Goal: Task Accomplishment & Management: Manage account settings

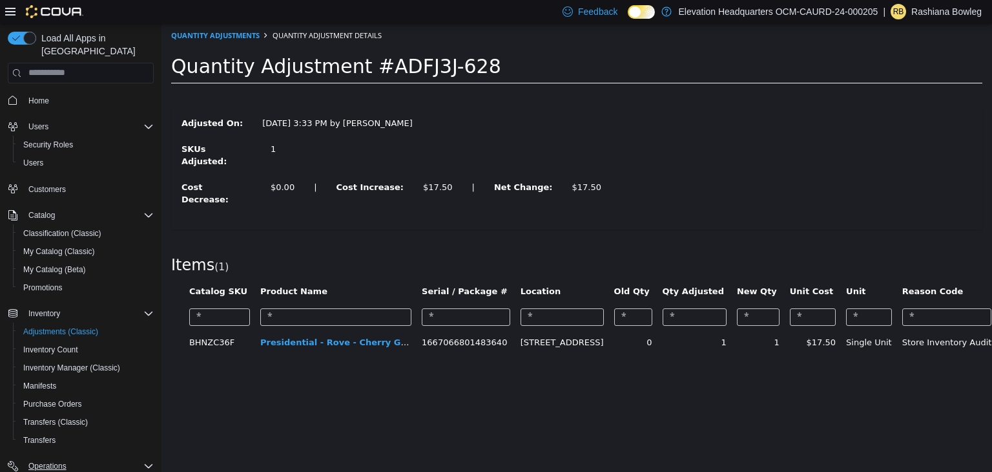
click at [145, 461] on icon "Complex example" at bounding box center [148, 466] width 10 height 10
drag, startPoint x: 145, startPoint y: 450, endPoint x: 68, endPoint y: 468, distance: 79.6
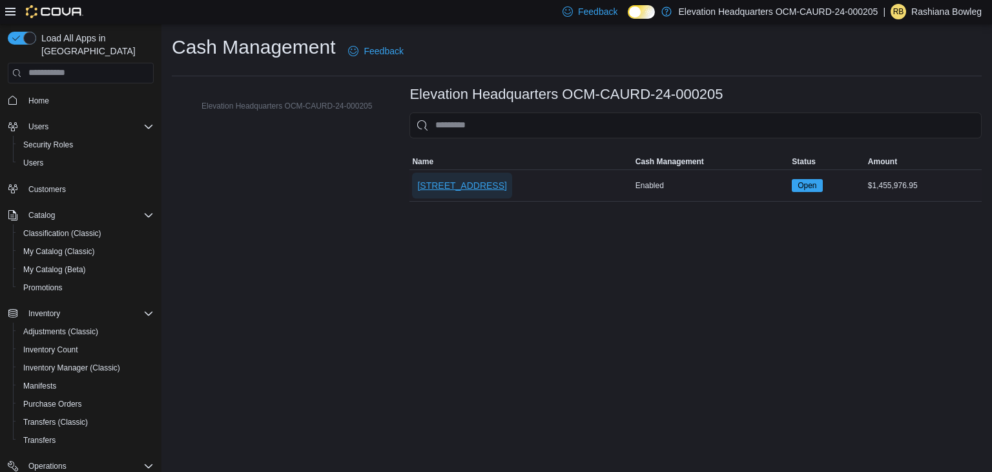
click at [436, 182] on span "[STREET_ADDRESS]" at bounding box center [461, 185] width 89 height 13
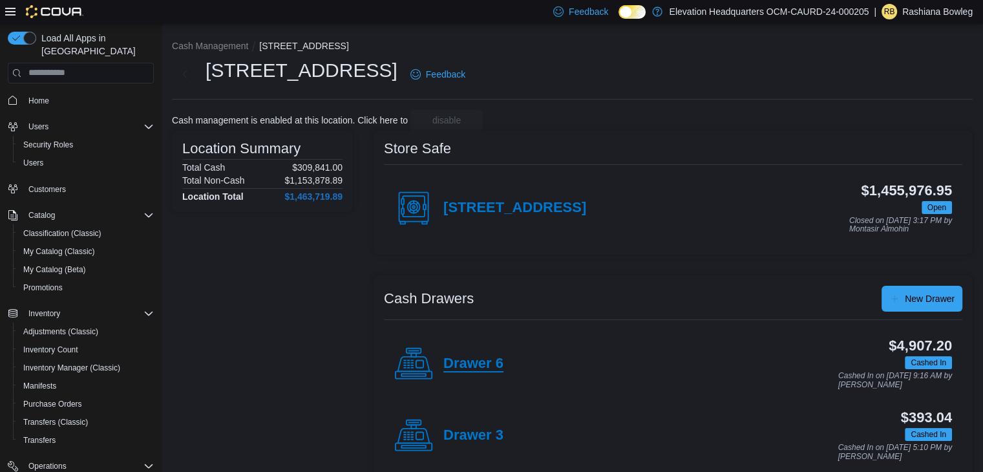
click at [448, 365] on h4 "Drawer 6" at bounding box center [473, 363] width 60 height 17
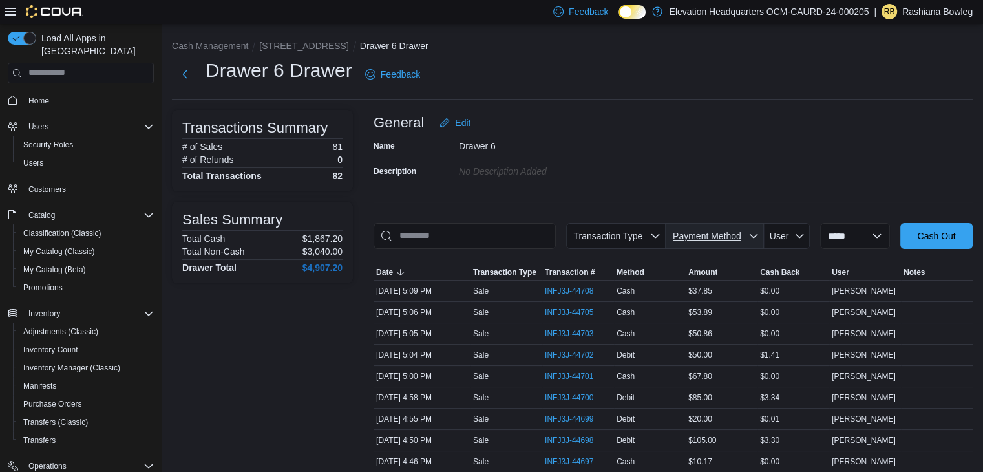
click at [712, 237] on span "Payment Method" at bounding box center [707, 236] width 68 height 10
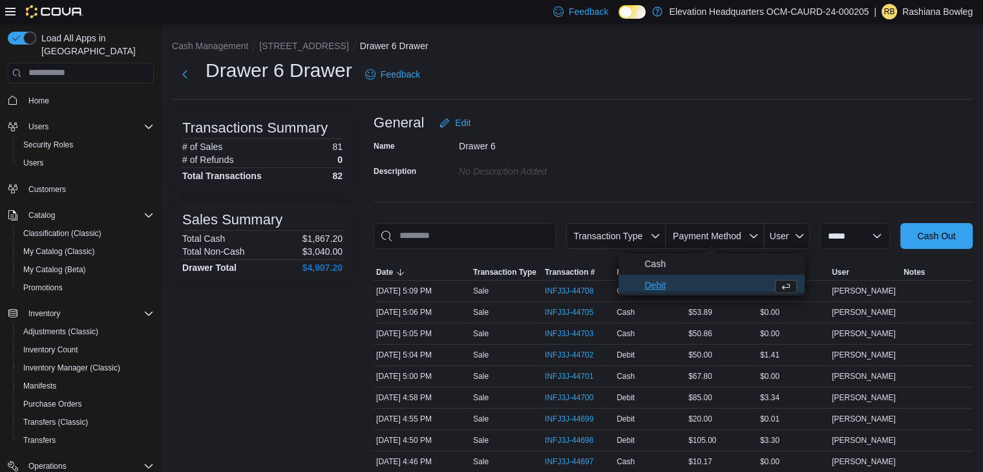
click at [660, 282] on span "Debit" at bounding box center [705, 285] width 123 height 16
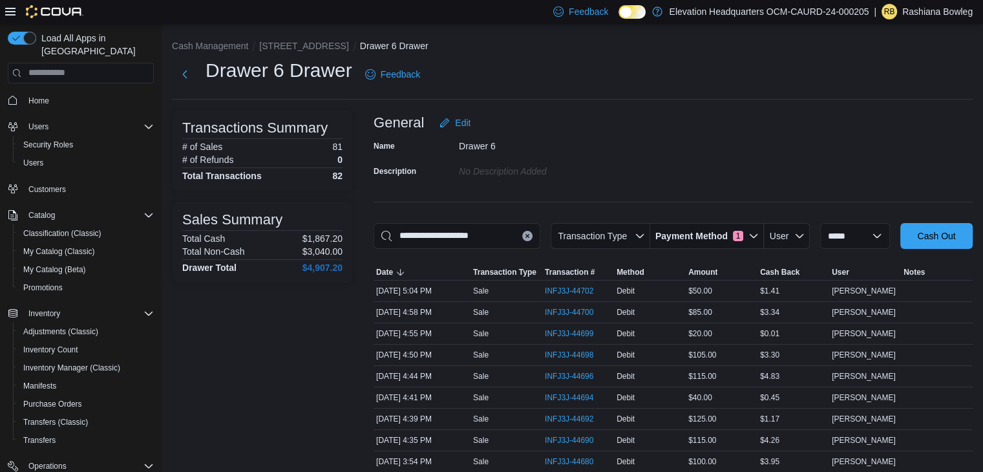
click at [802, 347] on div "$3.30" at bounding box center [793, 355] width 72 height 16
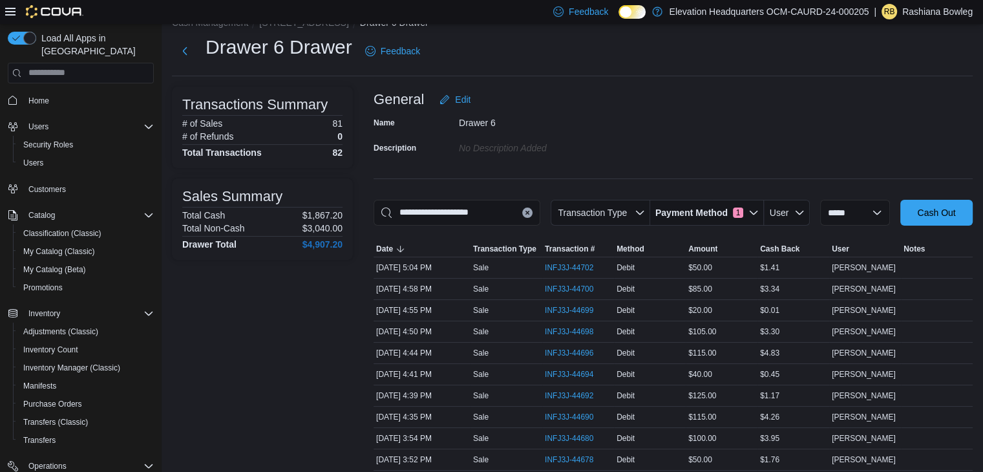
scroll to position [22, 0]
click at [748, 213] on icon "button" at bounding box center [753, 214] width 10 height 10
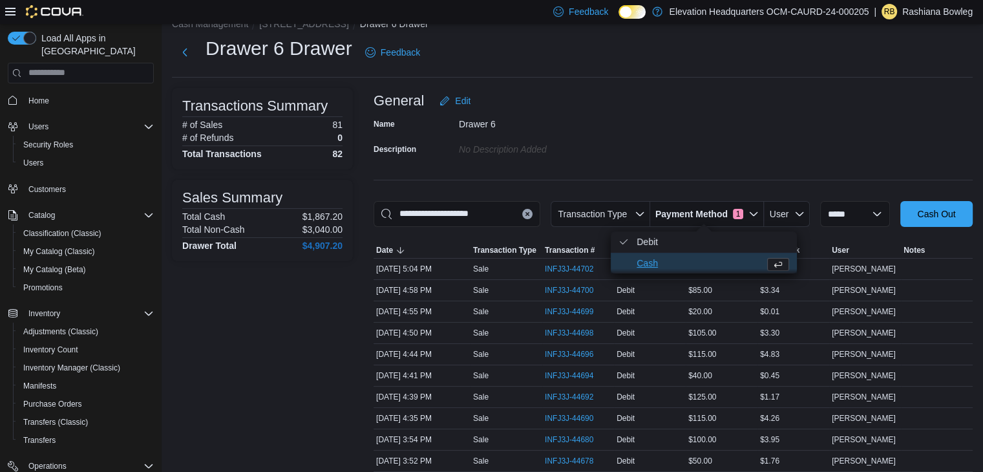
click at [634, 262] on span "Cash" at bounding box center [704, 263] width 186 height 21
click at [625, 264] on icon "Payment Method" at bounding box center [623, 263] width 10 height 10
type input "**********"
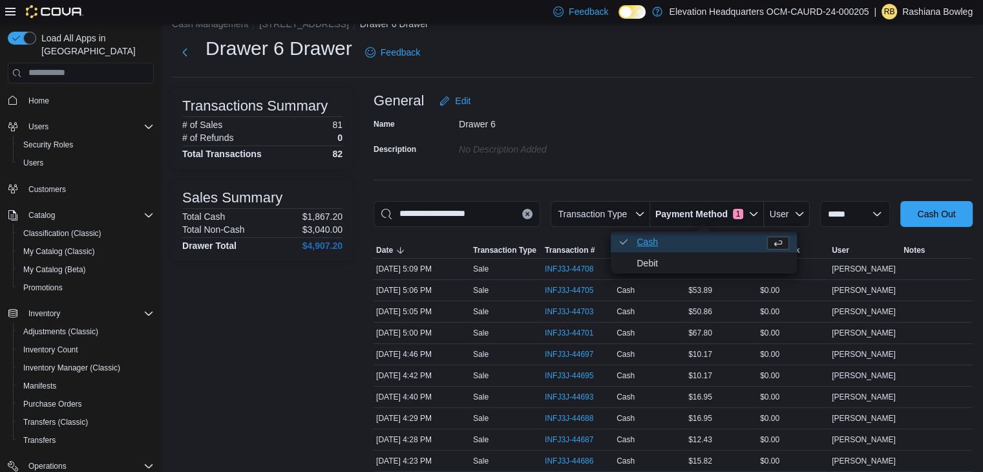
click at [623, 244] on icon "Payment Method" at bounding box center [624, 241] width 8 height 5
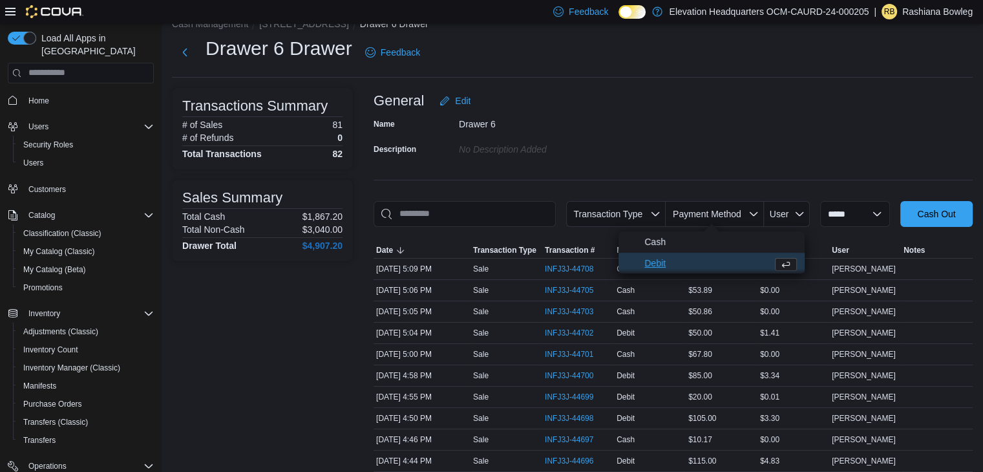
click at [647, 264] on span "Debit" at bounding box center [705, 263] width 123 height 16
type input "**********"
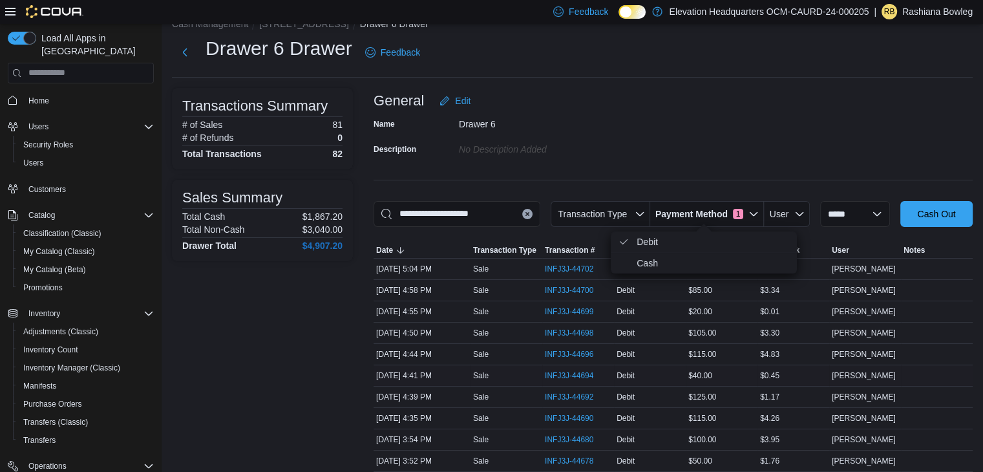
click at [802, 370] on div "$0.45" at bounding box center [793, 376] width 72 height 16
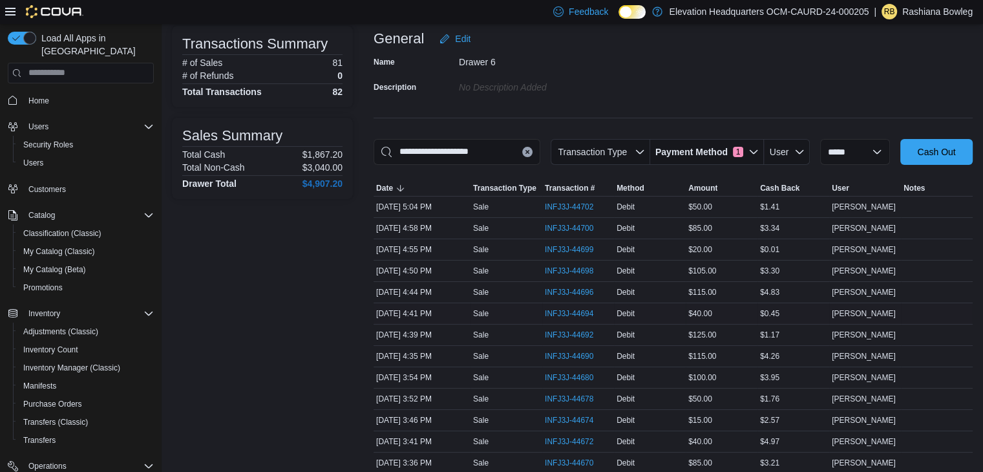
scroll to position [0, 0]
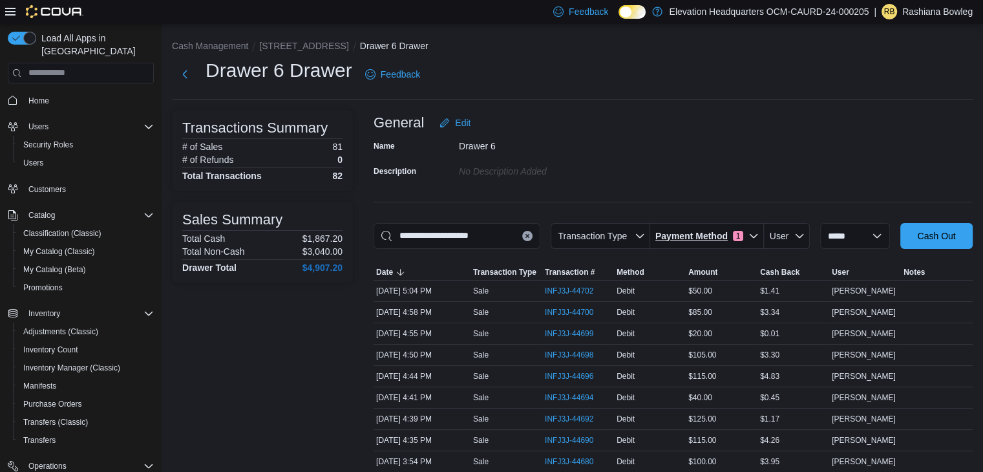
click at [737, 239] on span "1" at bounding box center [738, 236] width 10 height 10
click at [630, 271] on span "Debit . Checked option." at bounding box center [704, 263] width 186 height 21
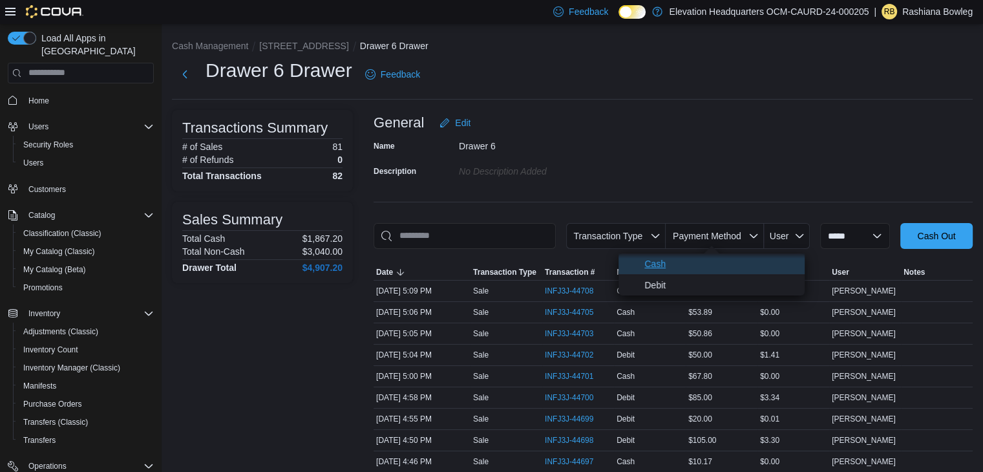
click at [645, 262] on span "Cash" at bounding box center [720, 264] width 152 height 16
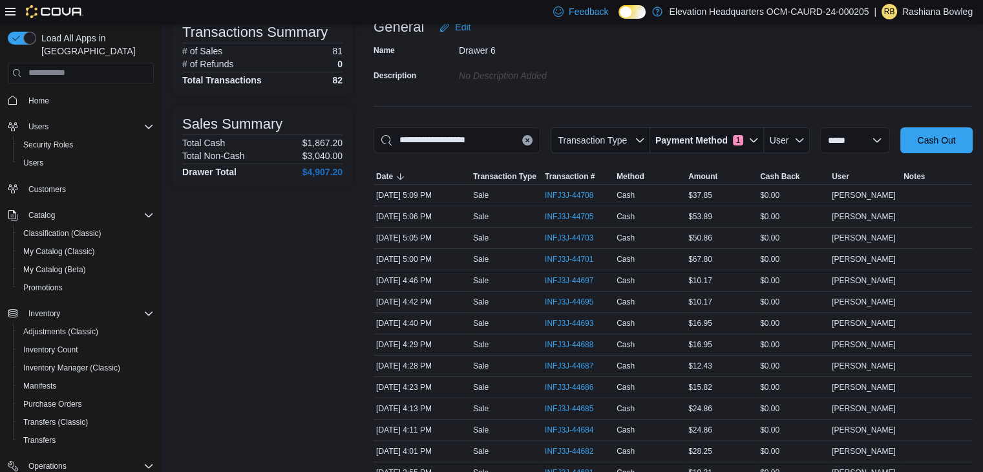
scroll to position [89, 0]
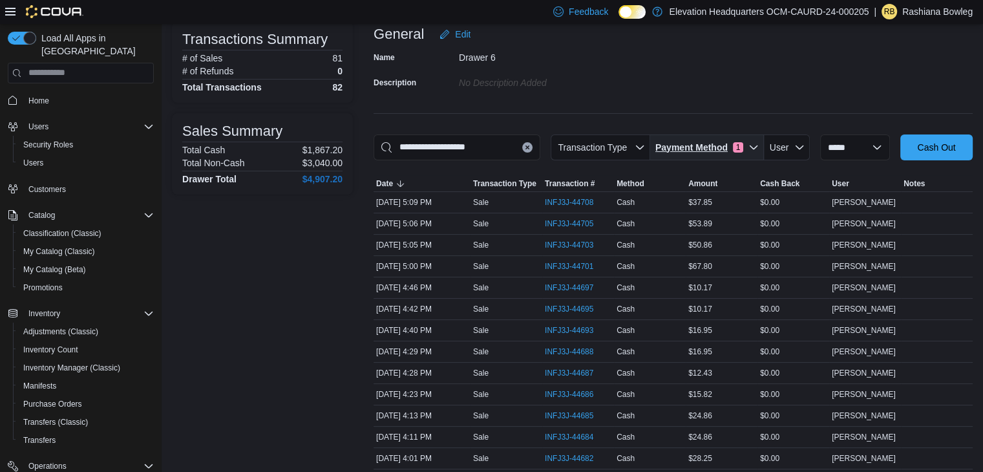
click at [733, 147] on span "1" at bounding box center [738, 147] width 10 height 10
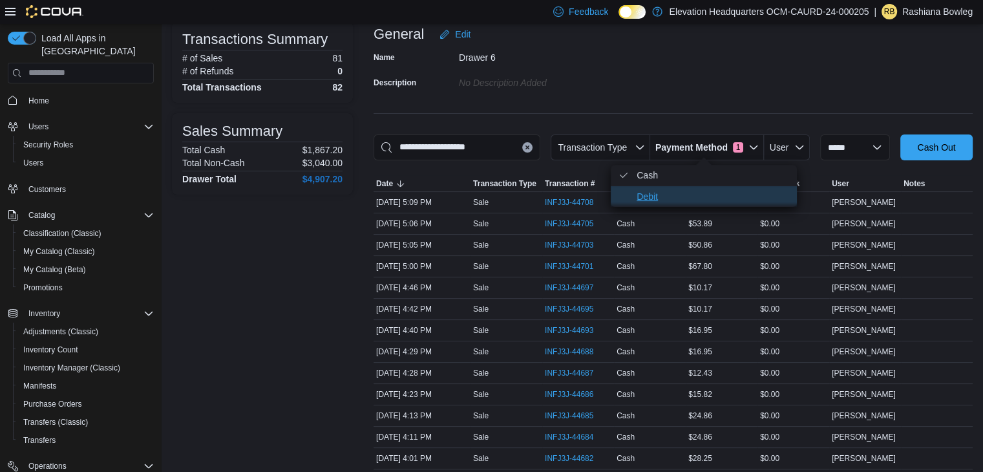
click at [651, 199] on span "Debit" at bounding box center [712, 197] width 152 height 16
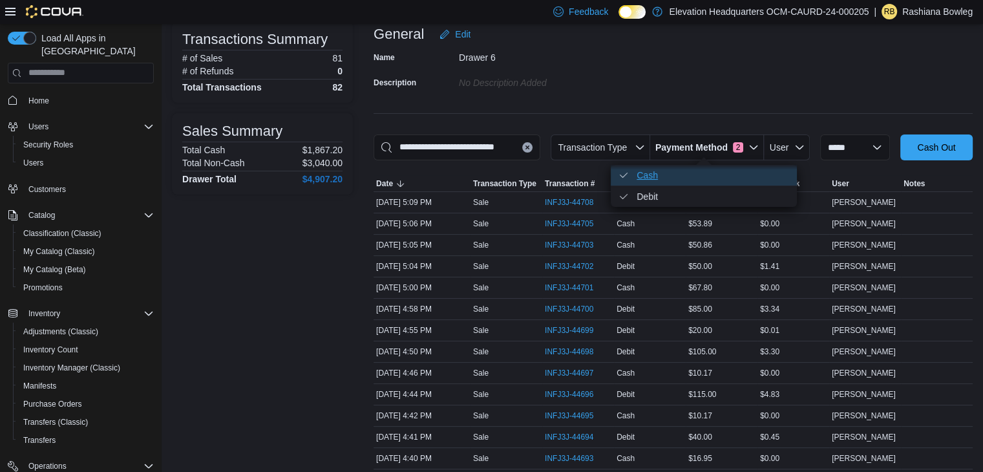
click at [651, 174] on span "Cash . Checked option." at bounding box center [712, 175] width 152 height 16
type input "**********"
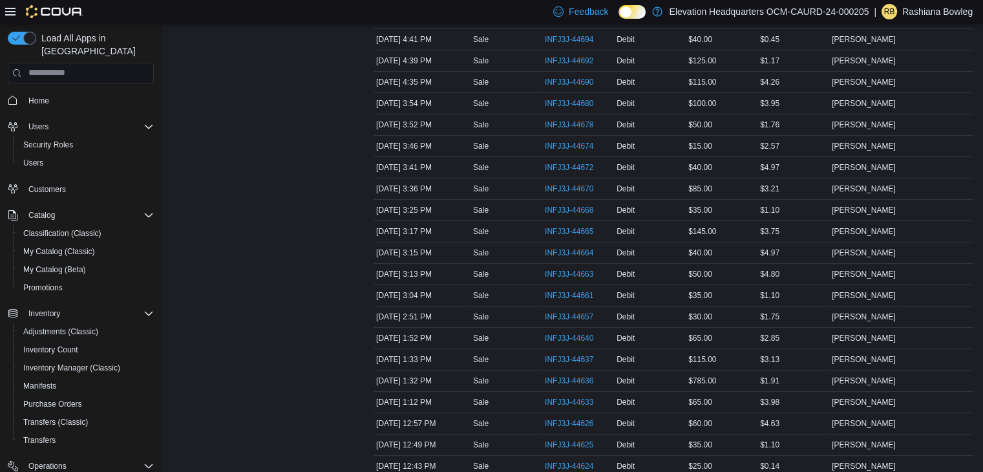
scroll to position [339, 0]
click at [571, 251] on span "INFJ3J-44665" at bounding box center [569, 251] width 48 height 10
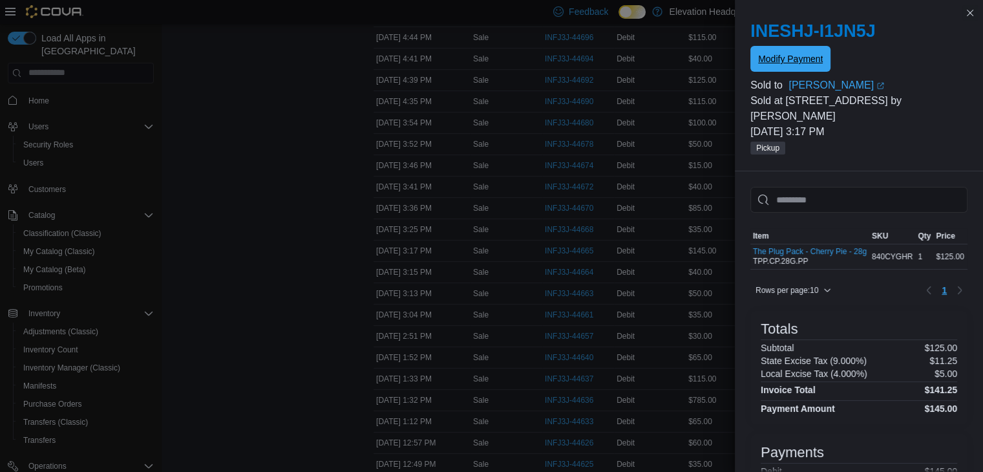
click at [812, 57] on span "Modify Payment" at bounding box center [790, 58] width 65 height 13
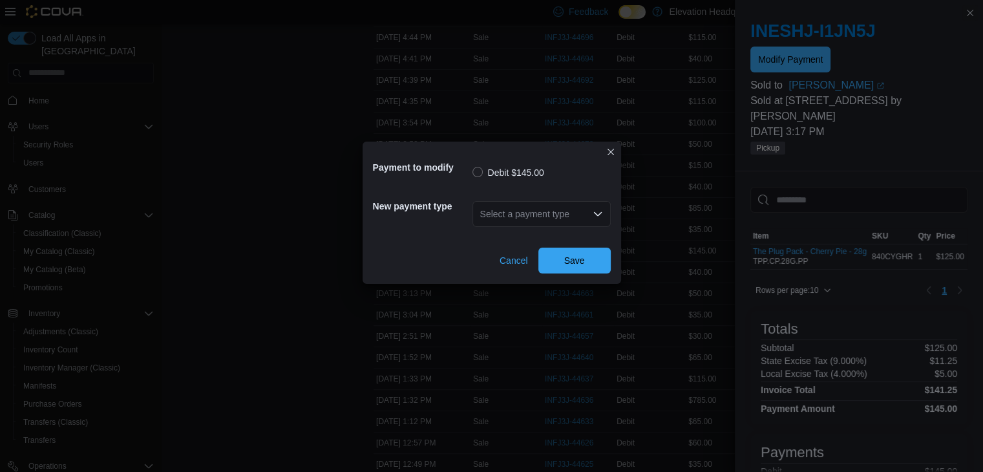
click at [602, 213] on icon "Open list of options" at bounding box center [597, 214] width 10 height 10
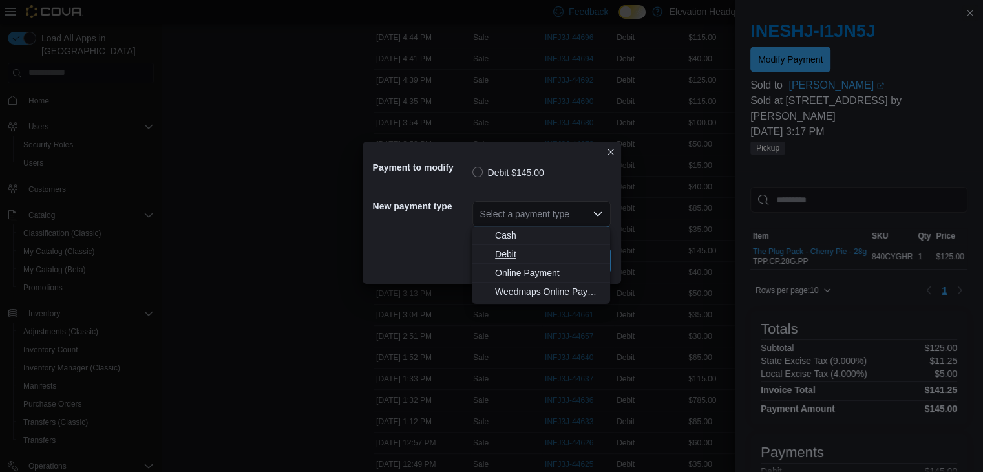
click at [509, 251] on span "Debit" at bounding box center [548, 253] width 107 height 13
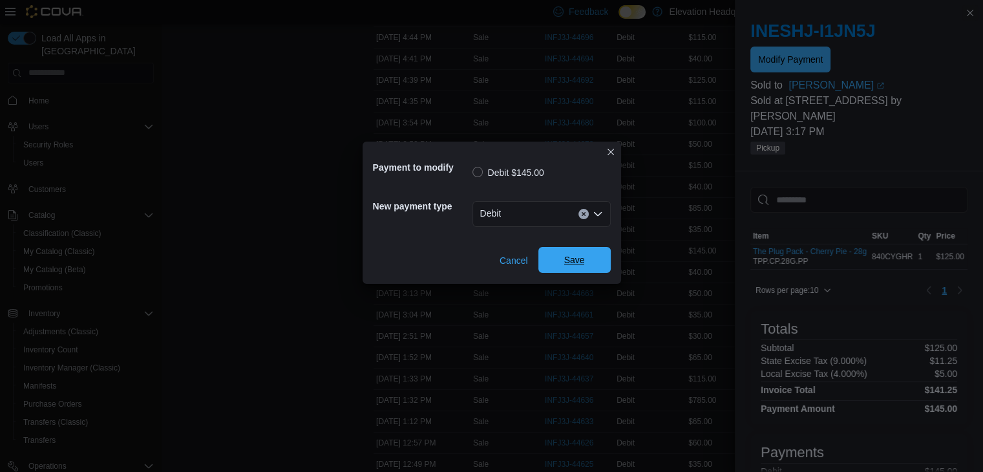
click at [572, 259] on span "Save" at bounding box center [574, 259] width 21 height 13
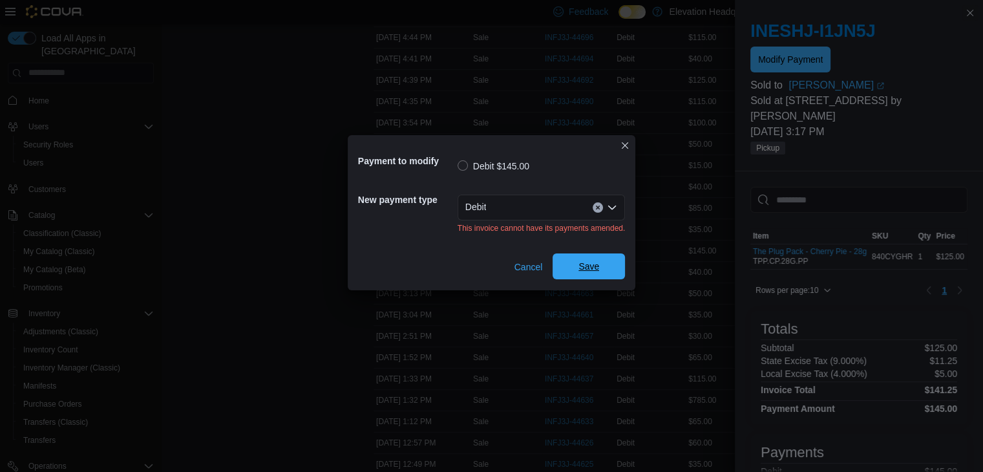
scroll to position [0, 0]
click at [623, 145] on button "Closes this modal window" at bounding box center [625, 145] width 16 height 16
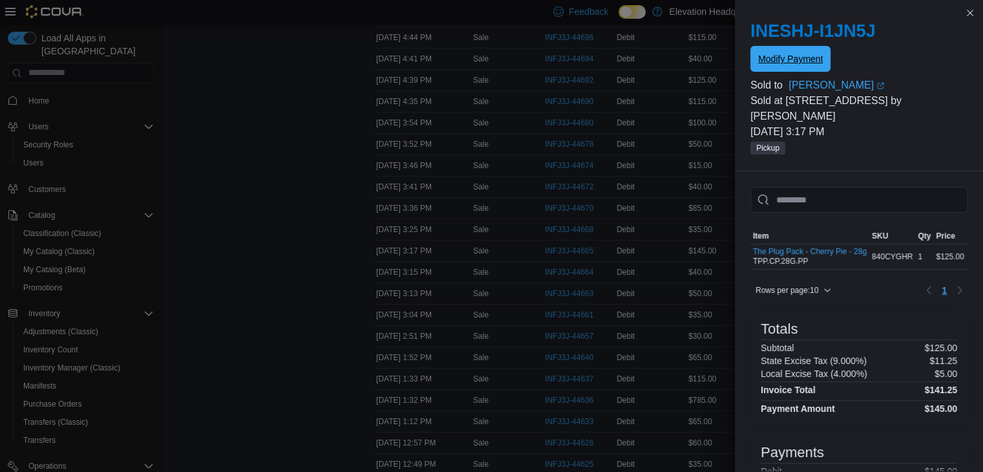
click at [824, 54] on button "Modify Payment" at bounding box center [790, 59] width 80 height 26
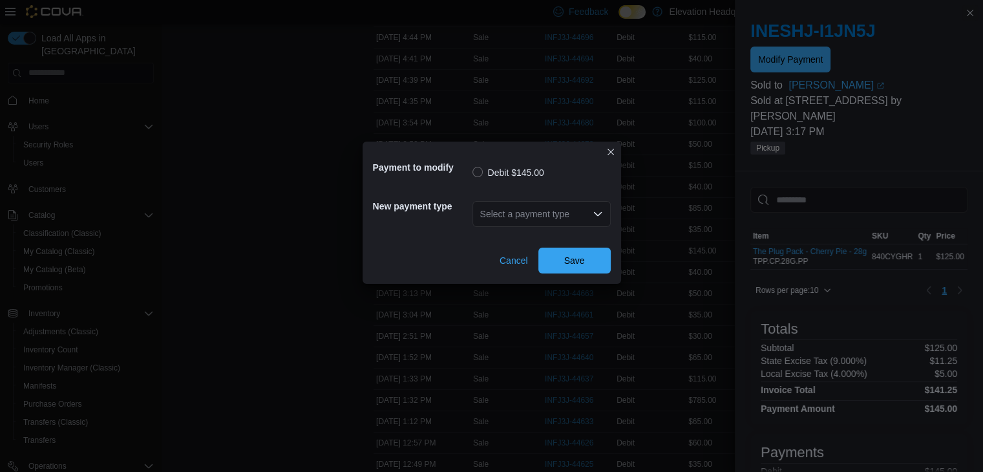
click at [572, 215] on div "Select a payment type" at bounding box center [541, 214] width 138 height 26
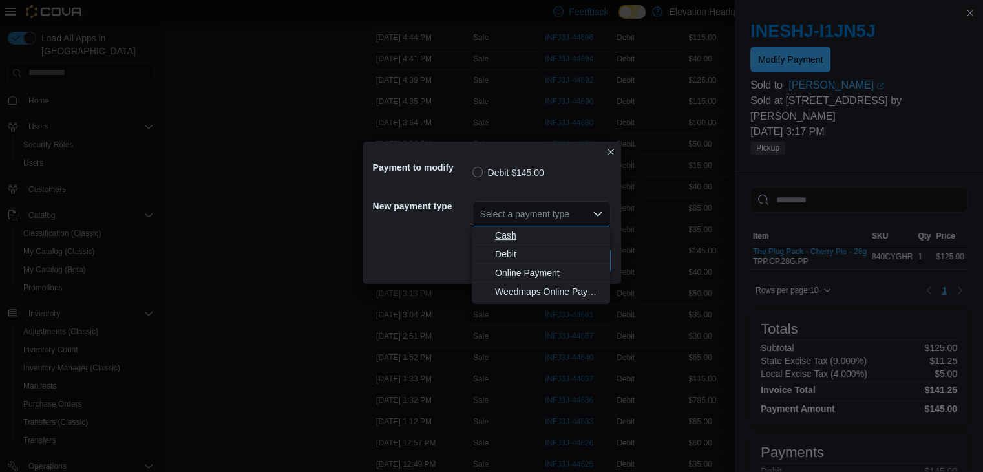
click at [510, 233] on span "Cash" at bounding box center [548, 235] width 107 height 13
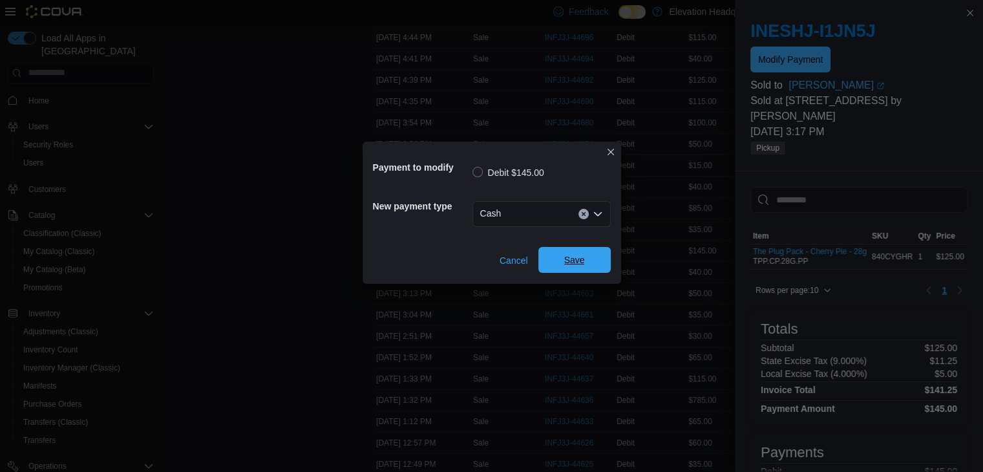
click at [566, 257] on span "Save" at bounding box center [574, 259] width 21 height 13
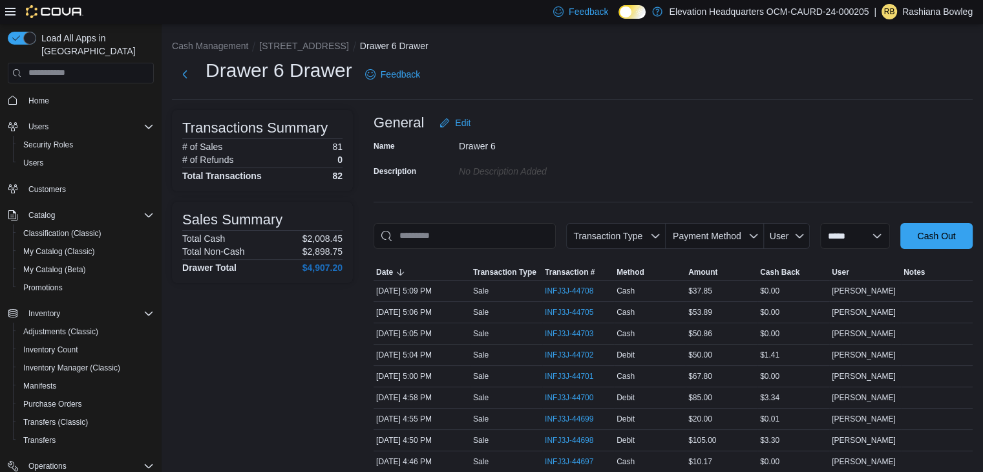
click at [722, 152] on div "Name Drawer 6 Description No Description added" at bounding box center [672, 158] width 599 height 45
click at [740, 235] on span "Payment Method" at bounding box center [715, 236] width 88 height 26
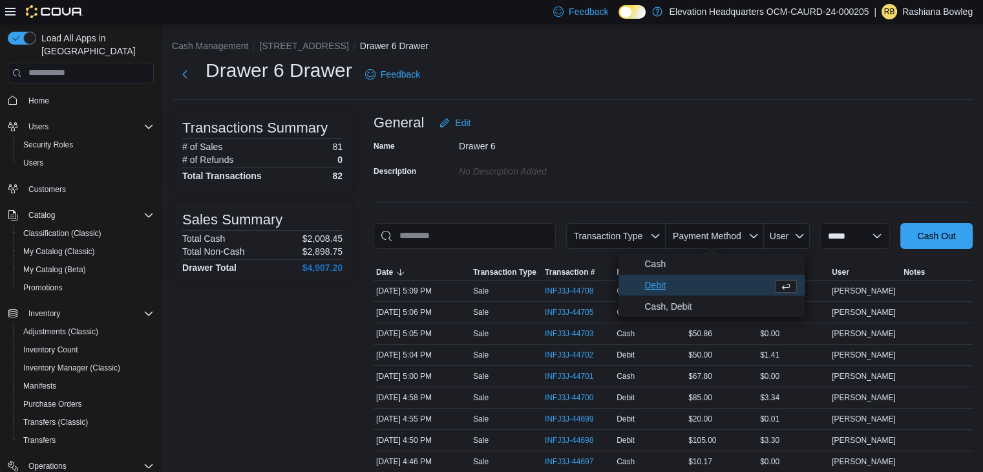
click at [659, 279] on span "Debit" at bounding box center [705, 285] width 123 height 16
type input "**********"
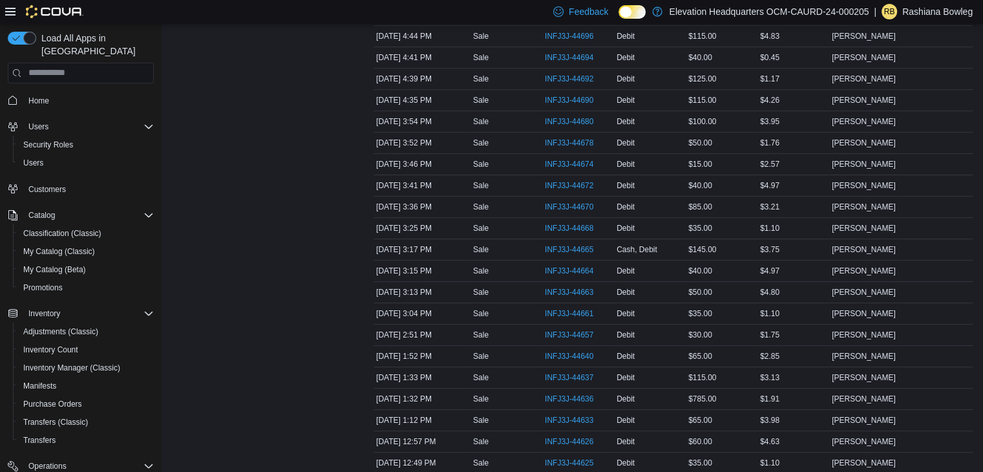
scroll to position [342, 0]
click at [563, 242] on span "INFJ3J-44665" at bounding box center [569, 247] width 48 height 10
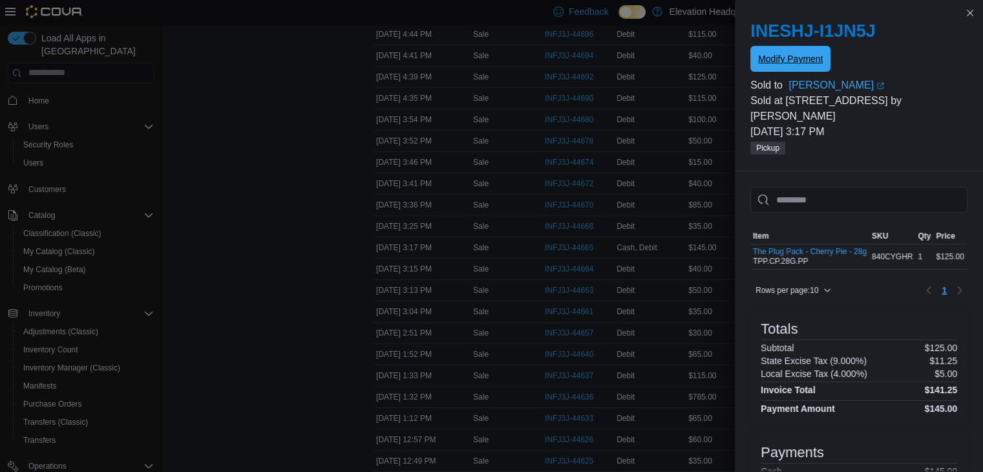
click at [804, 62] on span "Modify Payment" at bounding box center [790, 58] width 65 height 13
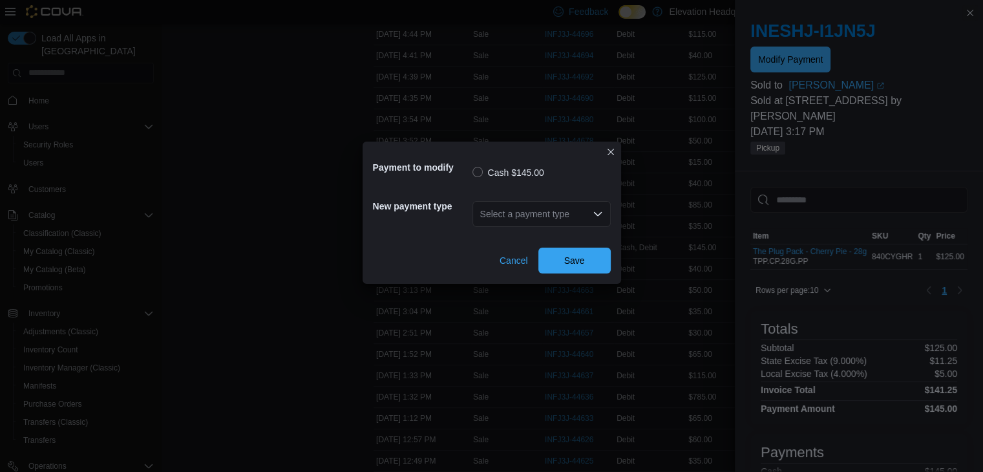
click at [602, 213] on icon "Open list of options" at bounding box center [597, 214] width 10 height 10
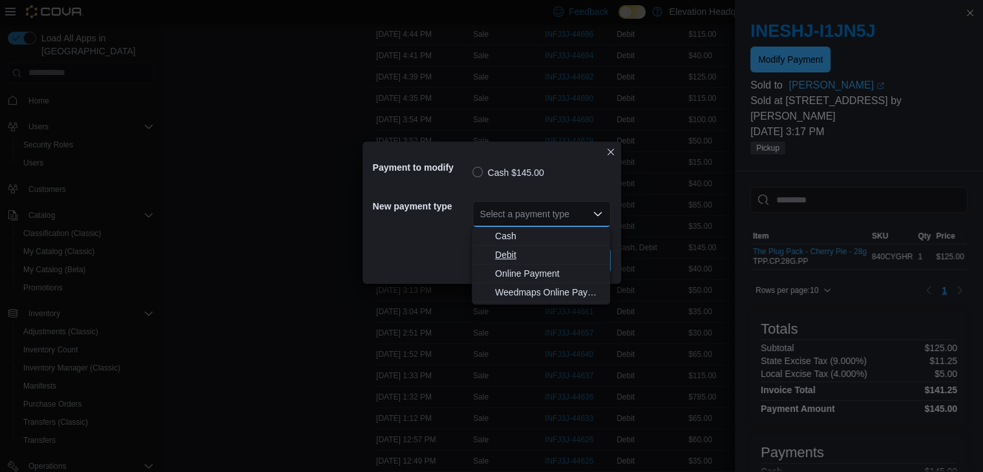
click at [517, 252] on span "Debit" at bounding box center [548, 254] width 107 height 13
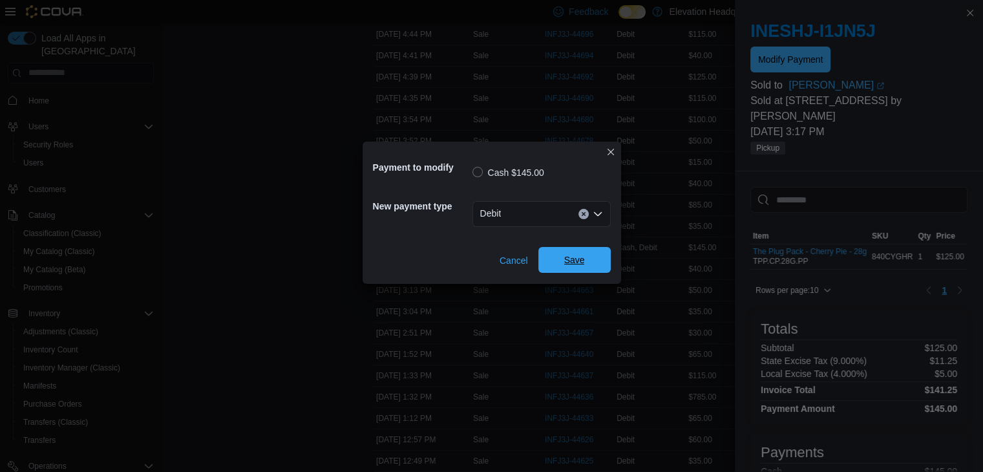
click at [577, 253] on span "Save" at bounding box center [574, 260] width 57 height 26
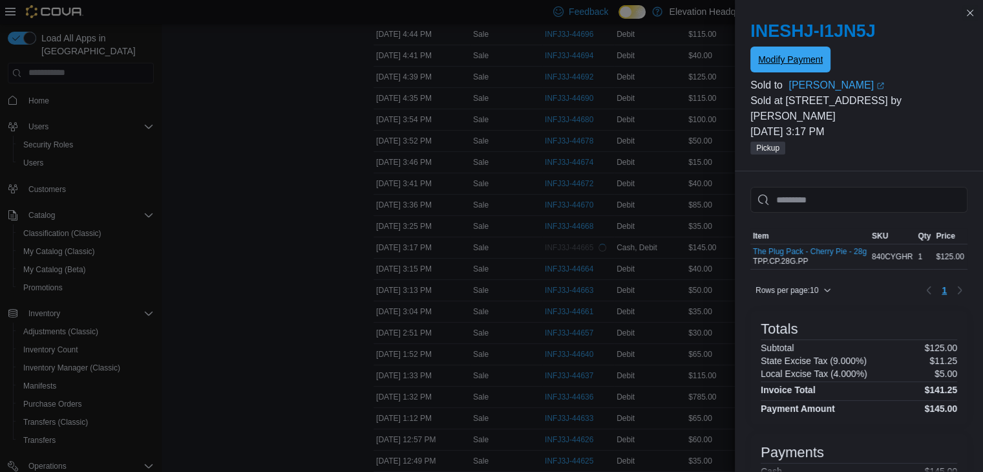
scroll to position [0, 0]
